Goal: Task Accomplishment & Management: Manage account settings

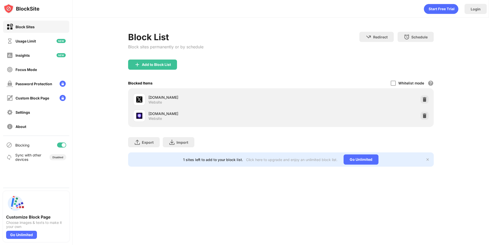
click at [424, 108] on div "x.com Website" at bounding box center [281, 100] width 300 height 16
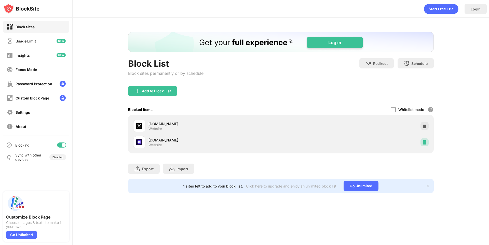
click at [424, 143] on img at bounding box center [424, 142] width 5 height 5
